Goal: Task Accomplishment & Management: Manage account settings

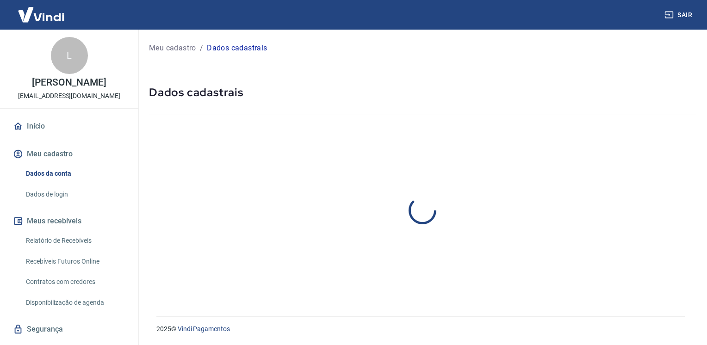
select select "SP"
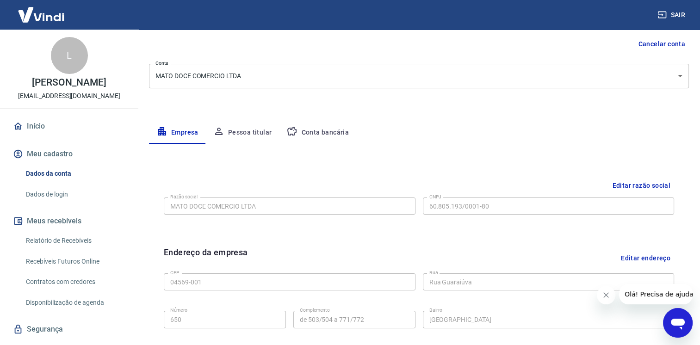
scroll to position [139, 0]
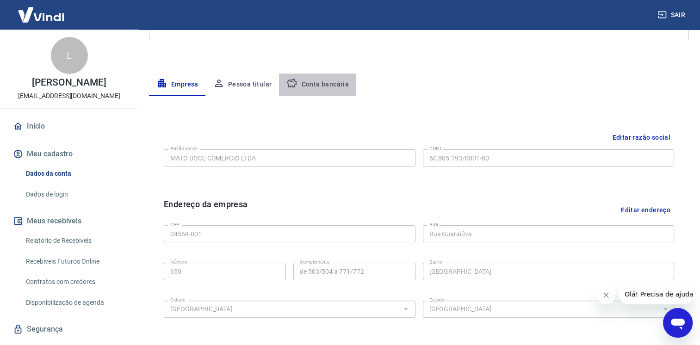
click at [311, 85] on button "Conta bancária" at bounding box center [317, 85] width 77 height 22
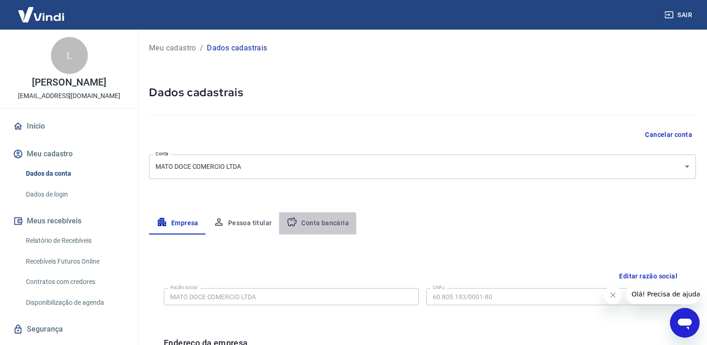
select select "1"
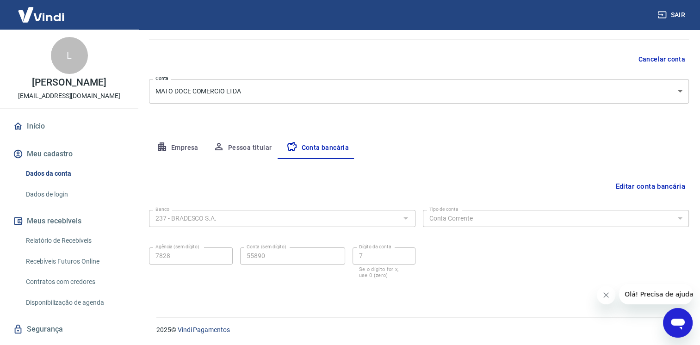
scroll to position [76, 0]
click at [633, 189] on button "Editar conta bancária" at bounding box center [650, 186] width 77 height 18
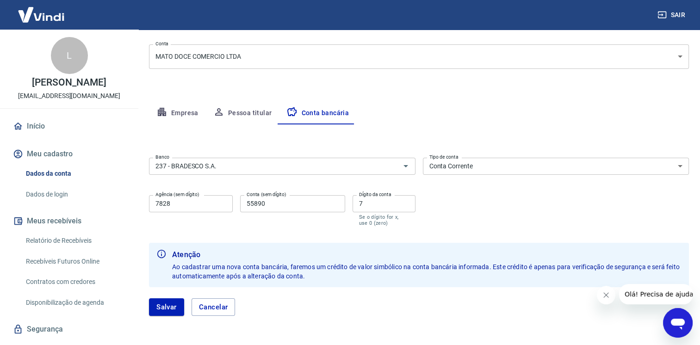
scroll to position [122, 0]
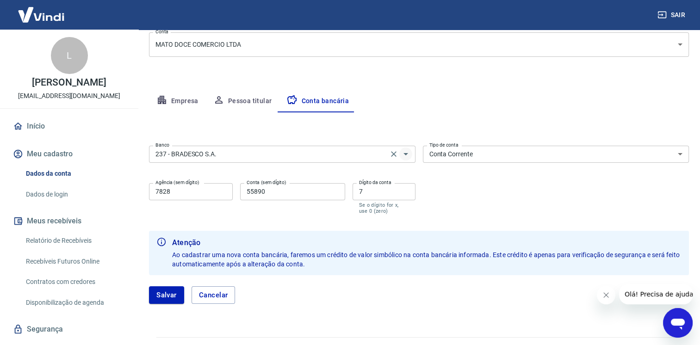
click at [405, 155] on icon "Abrir" at bounding box center [405, 154] width 11 height 11
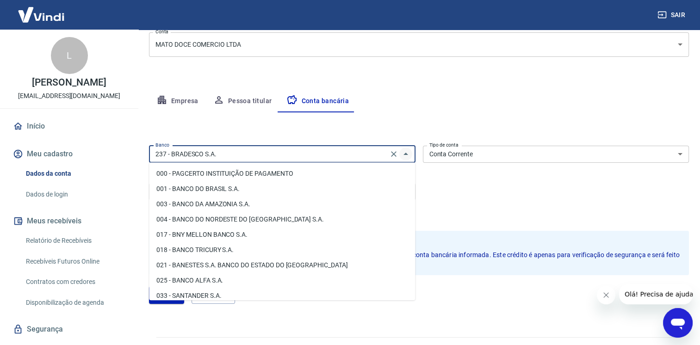
scroll to position [592, 0]
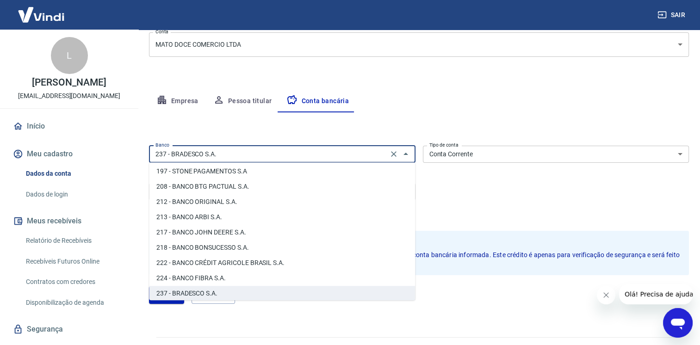
click at [230, 155] on input "237 - BRADESCO S.A." at bounding box center [269, 155] width 234 height 12
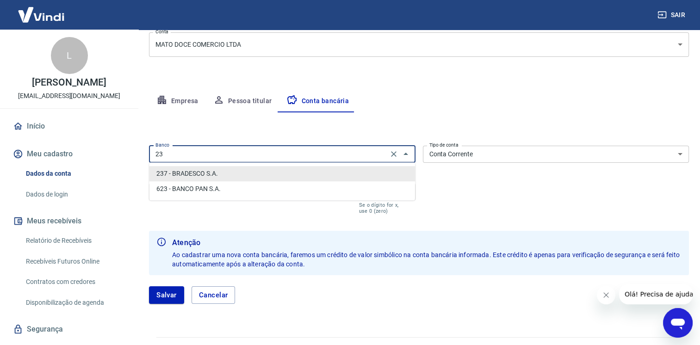
type input "2"
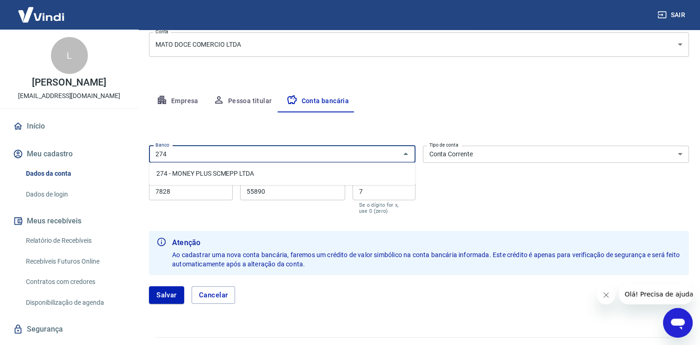
type input "274"
click at [437, 123] on div "Editar conta bancária Banco Banco Tipo de conta Conta Corrente Conta Poupança T…" at bounding box center [419, 213] width 540 height 203
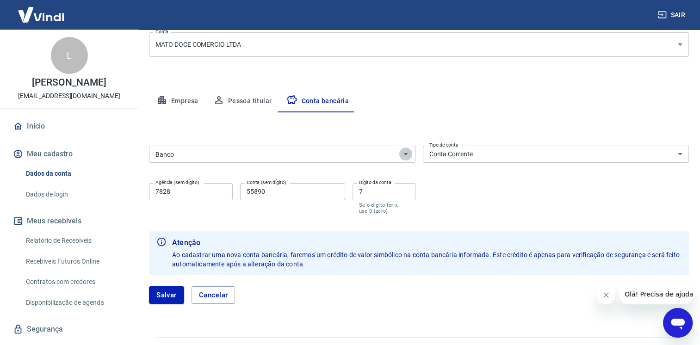
click at [404, 156] on icon "Abrir" at bounding box center [405, 154] width 11 height 11
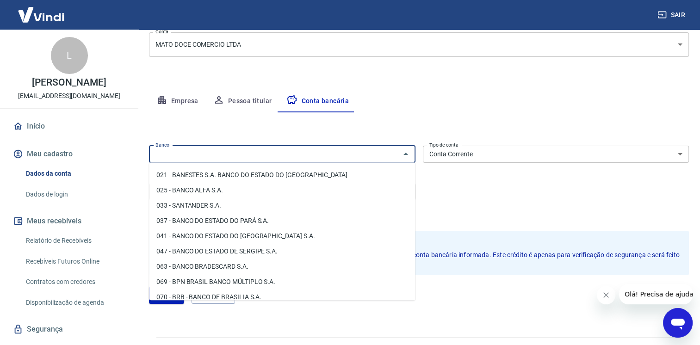
scroll to position [93, 0]
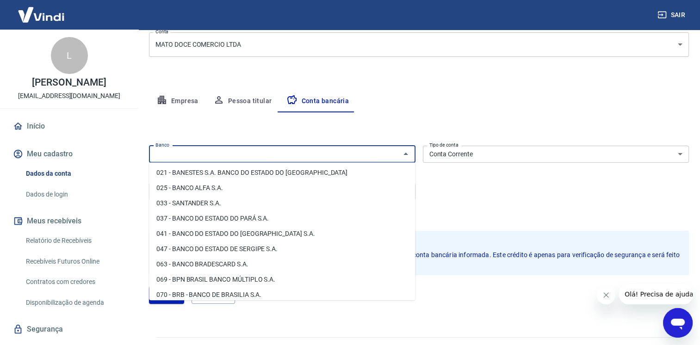
click at [219, 157] on input "Banco" at bounding box center [275, 155] width 246 height 12
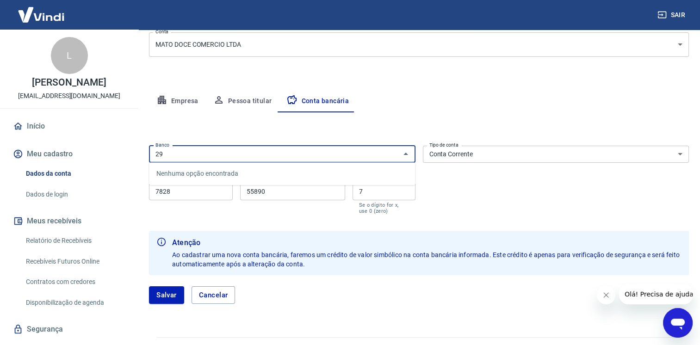
type input "2"
click at [405, 153] on icon "Fechar" at bounding box center [406, 154] width 5 height 2
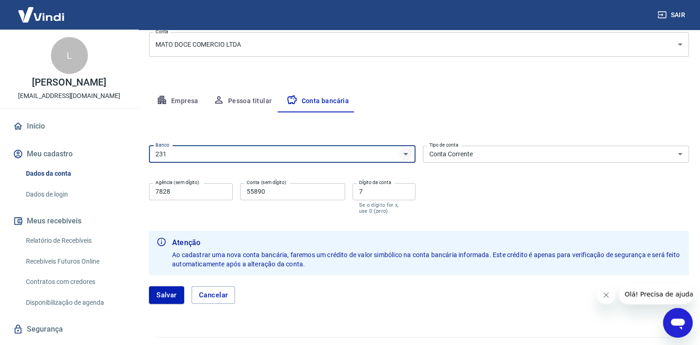
click at [406, 156] on icon "Abrir" at bounding box center [405, 154] width 11 height 11
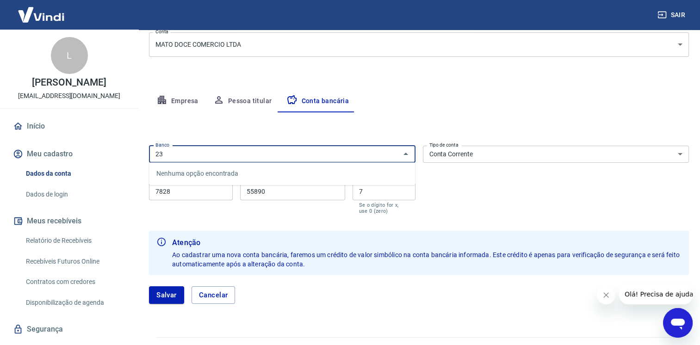
type input "2"
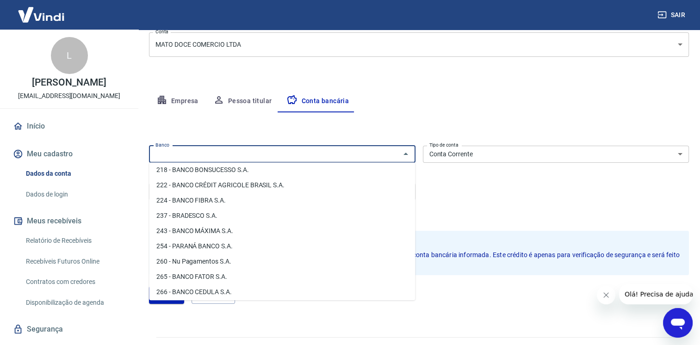
scroll to position [694, 0]
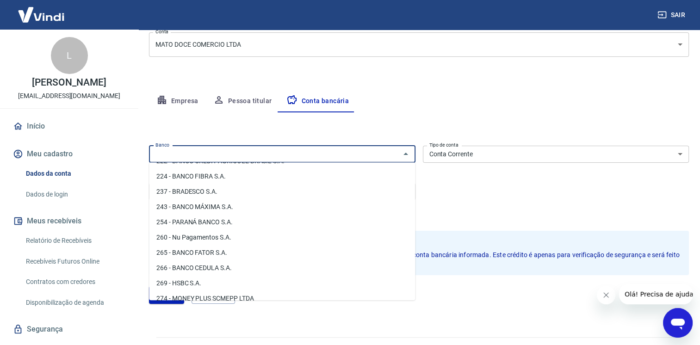
click at [191, 192] on li "237 - BRADESCO S.A." at bounding box center [282, 191] width 266 height 15
type input "237 - BRADESCO S.A."
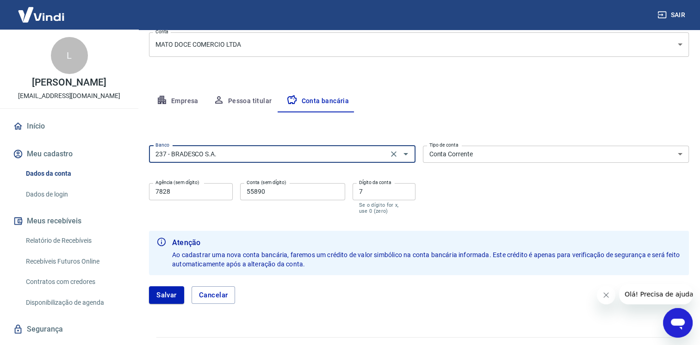
click at [494, 214] on div "Banco 237 - BRADESCO S.A. Banco Tipo de conta Conta Corrente Conta Poupança Tip…" at bounding box center [419, 179] width 540 height 74
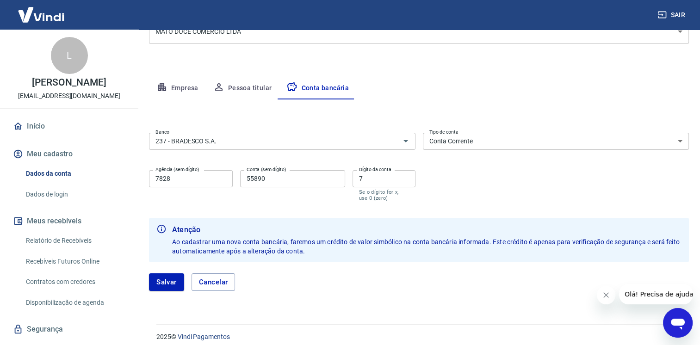
scroll to position [143, 0]
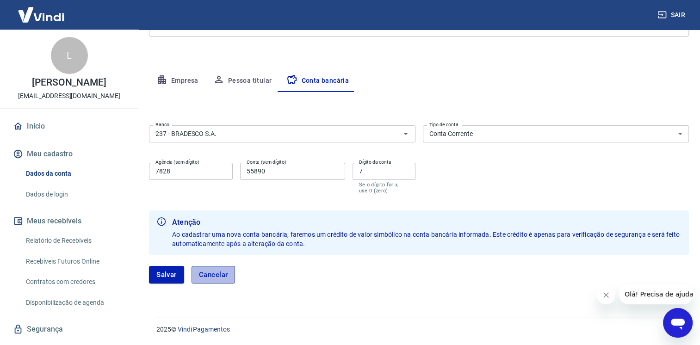
click at [222, 273] on button "Cancelar" at bounding box center [214, 275] width 44 height 18
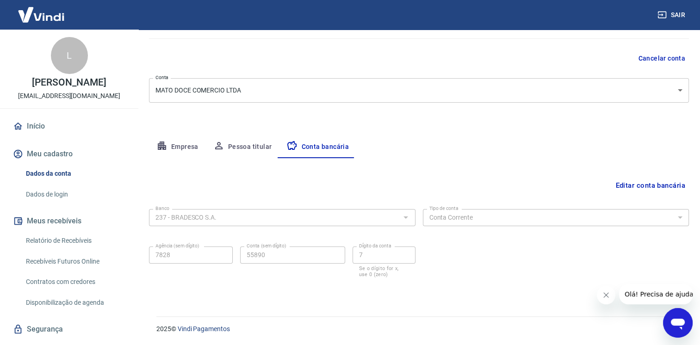
scroll to position [76, 0]
click at [457, 227] on div "Banco 237 - BRADESCO S.A. Banco Tipo de conta Conta Corrente Conta Poupança Tip…" at bounding box center [419, 243] width 540 height 74
